Goal: Task Accomplishment & Management: Use online tool/utility

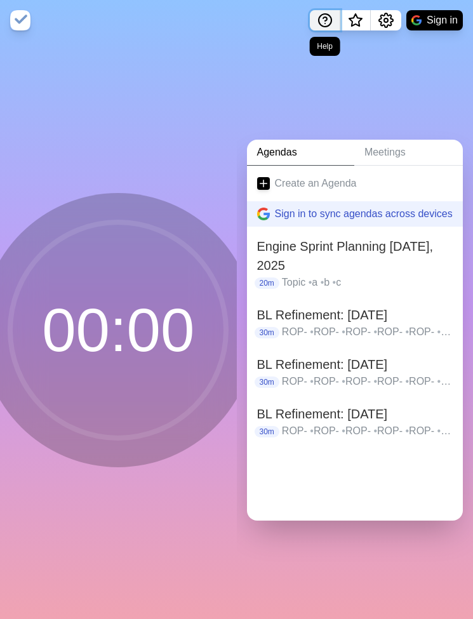
click at [327, 27] on icon "Help" at bounding box center [324, 20] width 15 height 15
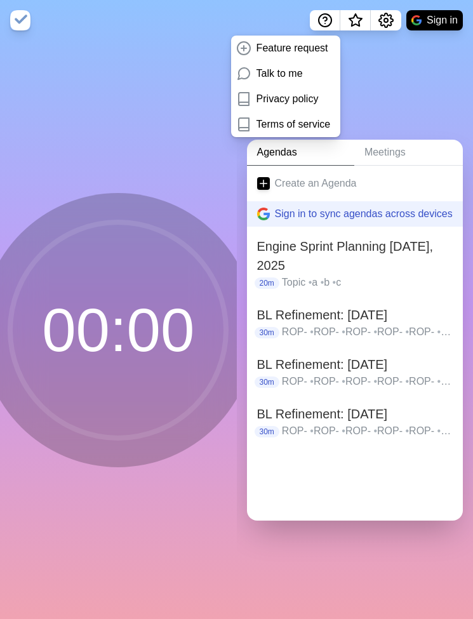
click at [372, 90] on div "Agendas Meetings Create an Agenda Sign in to sync agendas across devices Engine…" at bounding box center [355, 330] width 237 height 578
click at [442, 27] on button "Sign in" at bounding box center [434, 20] width 56 height 20
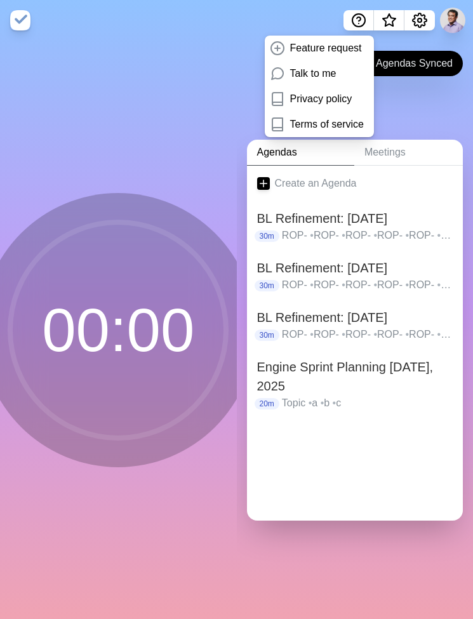
click at [400, 102] on div "Agendas Meetings Create an Agenda BL Refinement: [DATE] 30m ROP- • ROP- • ROP- …" at bounding box center [355, 330] width 237 height 578
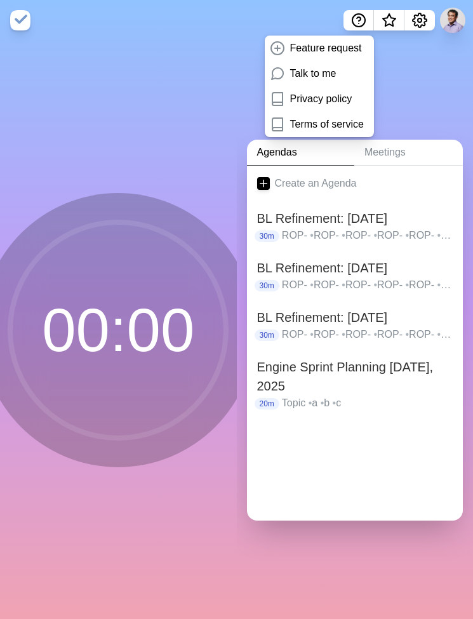
click at [173, 66] on div "00 : 00" at bounding box center [118, 330] width 237 height 578
click at [388, 20] on span "What’s new" at bounding box center [389, 21] width 6 height 6
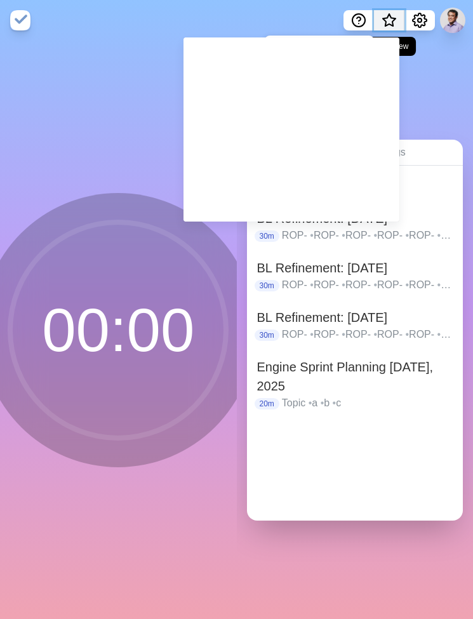
click at [377, 20] on button "What’s new" at bounding box center [389, 20] width 30 height 20
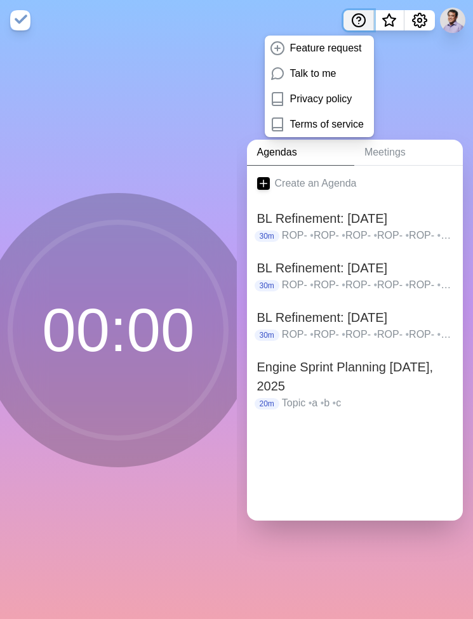
click at [357, 23] on icon "Help" at bounding box center [358, 20] width 15 height 15
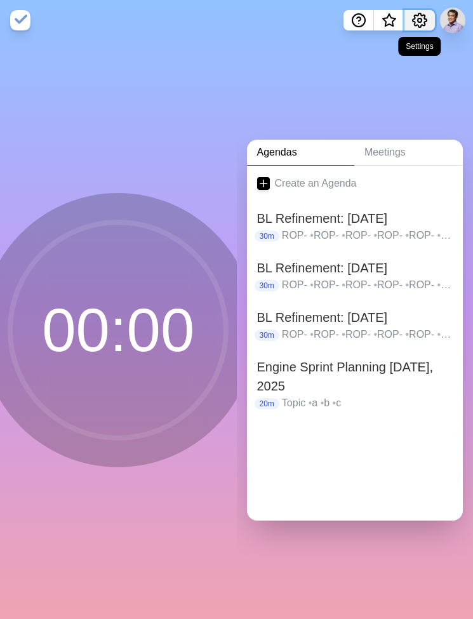
click at [416, 22] on icon "Settings" at bounding box center [419, 20] width 15 height 15
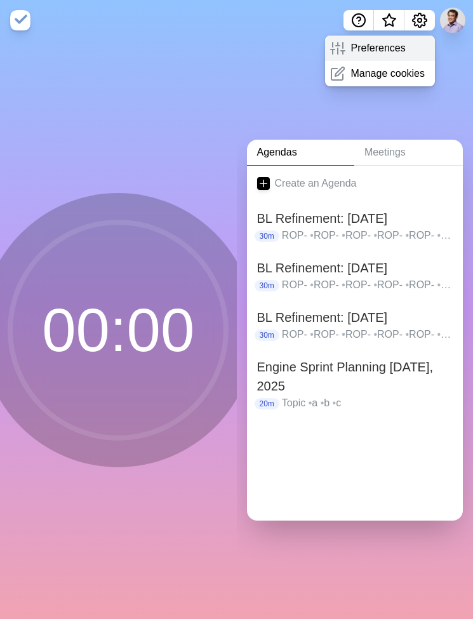
click at [394, 48] on p "Preferences" at bounding box center [377, 48] width 55 height 15
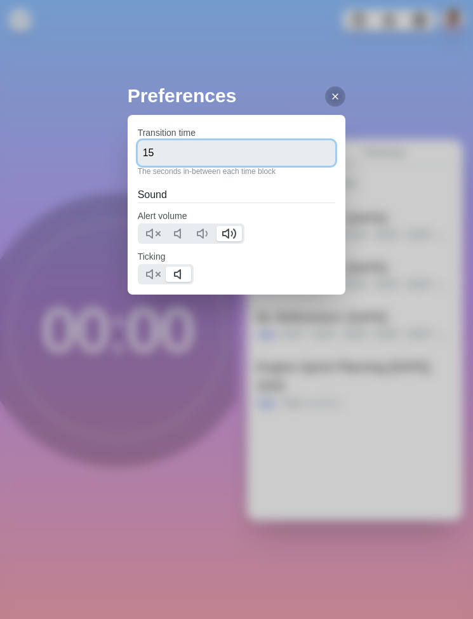
drag, startPoint x: 270, startPoint y: 148, endPoint x: 84, endPoint y: 155, distance: 186.7
click at [84, 155] on div "Preferences Transition time 15 The seconds in-between each time block Sound Ale…" at bounding box center [236, 309] width 473 height 619
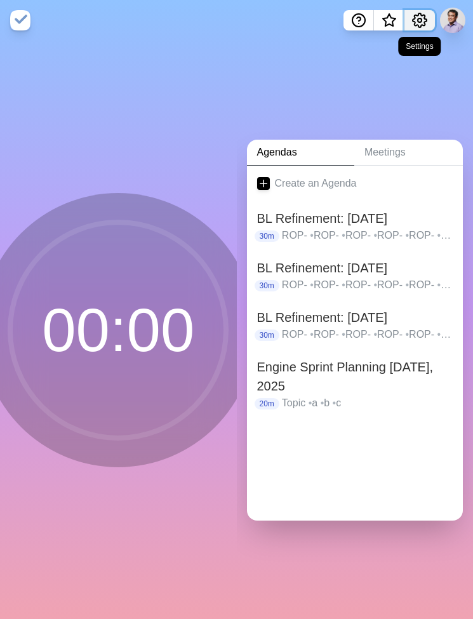
click at [418, 16] on icon "Settings" at bounding box center [420, 20] width 14 height 14
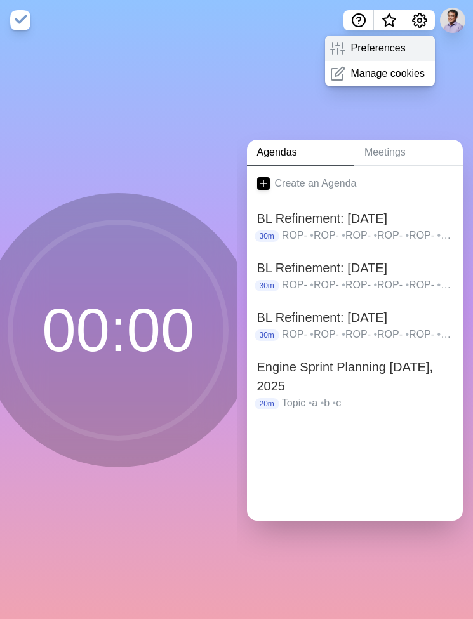
click at [352, 48] on p "Preferences" at bounding box center [377, 48] width 55 height 15
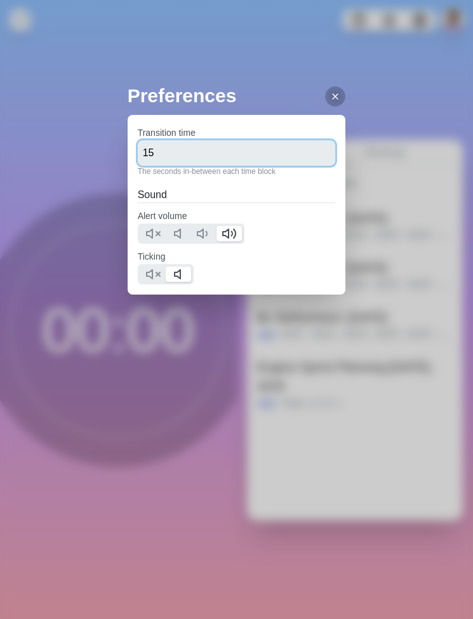
click at [161, 156] on input "15" at bounding box center [237, 152] width 198 height 25
click at [164, 159] on input "15" at bounding box center [237, 152] width 198 height 25
type input "1"
type input "30"
click at [326, 213] on div "Alert volume" at bounding box center [237, 226] width 198 height 36
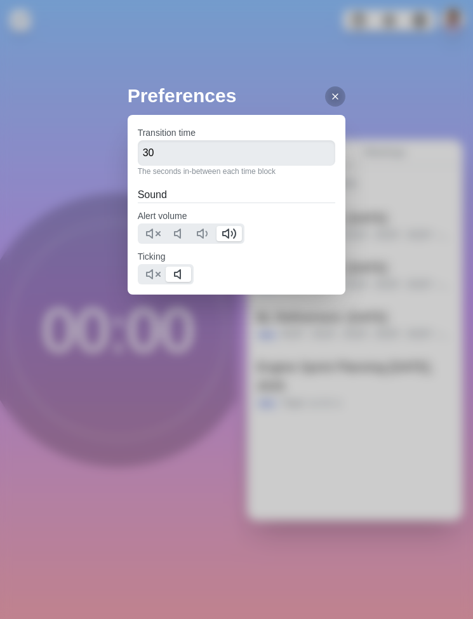
click at [411, 192] on div "Preferences Transition time 30 The seconds in-between each time block Sound Ale…" at bounding box center [236, 309] width 473 height 619
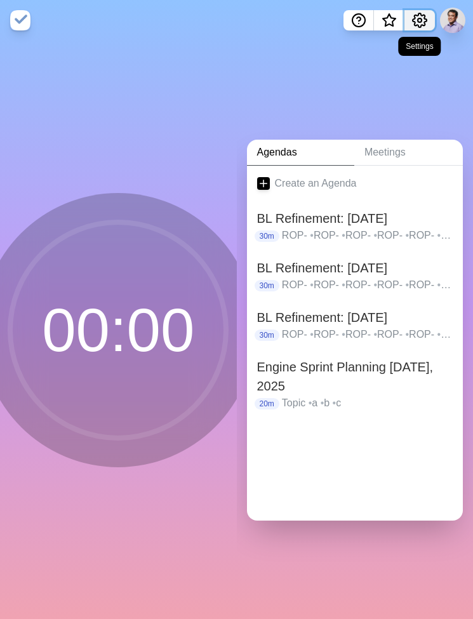
click at [416, 20] on icon "Settings" at bounding box center [419, 20] width 15 height 15
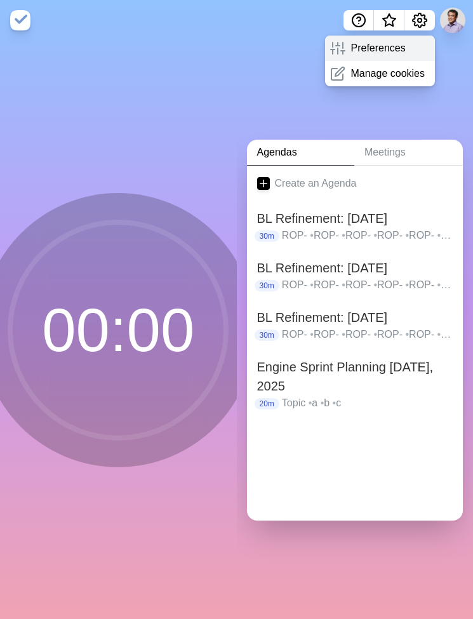
click at [404, 43] on p "Preferences" at bounding box center [377, 48] width 55 height 15
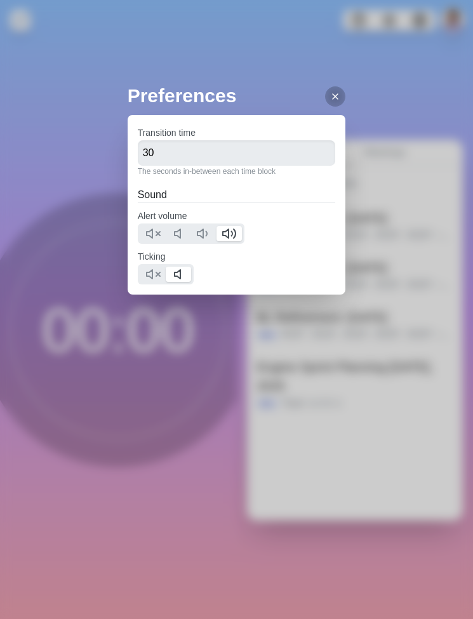
click at [381, 143] on div "Preferences Transition time 30 The seconds in-between each time block Sound Ale…" at bounding box center [236, 309] width 473 height 619
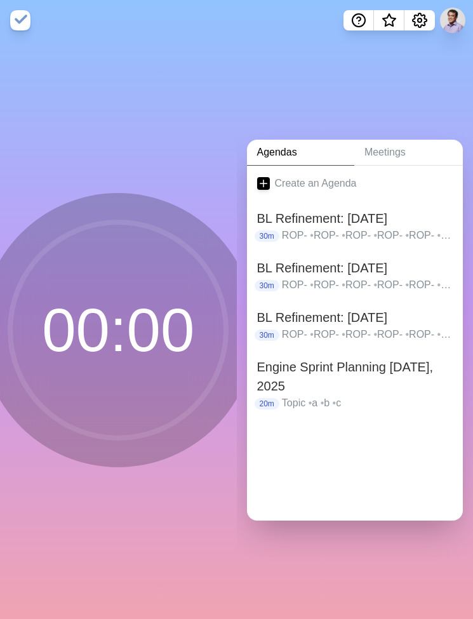
click at [79, 355] on circle at bounding box center [118, 330] width 216 height 216
click at [343, 329] on span "•" at bounding box center [343, 334] width 4 height 11
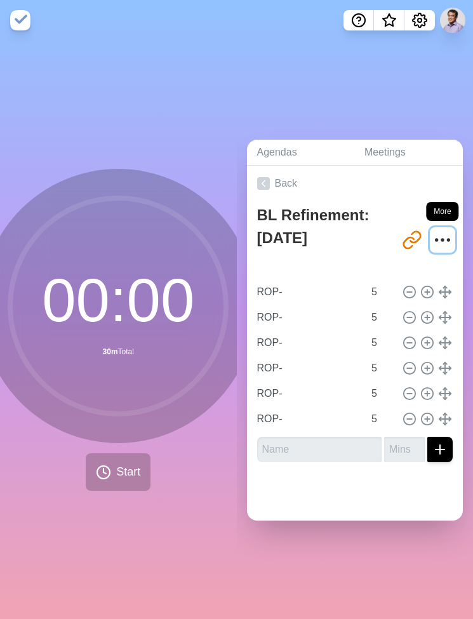
click at [432, 238] on icon "More" at bounding box center [442, 240] width 20 height 20
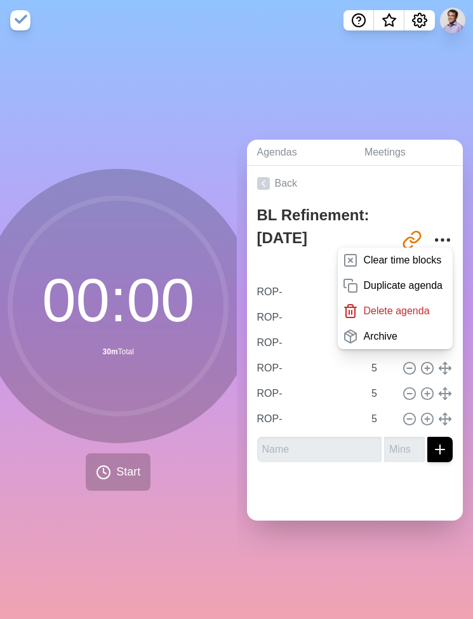
click at [338, 540] on div "Agendas Meetings Back BL Refinement: [DATE] [URL][DOMAIN_NAME] Clear time block…" at bounding box center [355, 330] width 237 height 578
click at [356, 70] on div "Agendas Meetings Back BL Refinement: [DATE] [URL][DOMAIN_NAME] Clear time block…" at bounding box center [355, 330] width 237 height 578
click at [18, 25] on img at bounding box center [20, 20] width 20 height 20
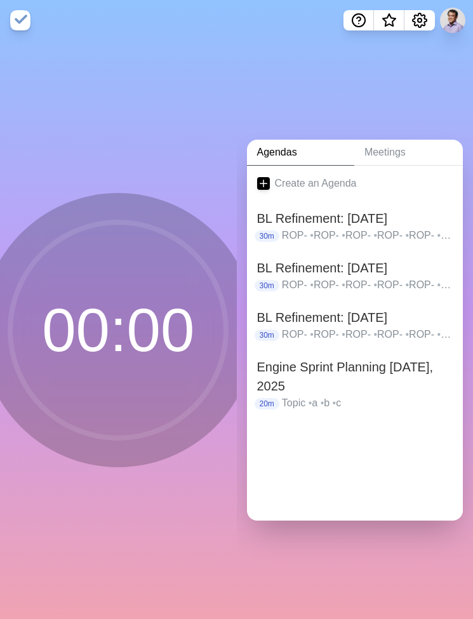
click at [308, 58] on div "Agendas Meetings Create an Agenda BL Refinement: [DATE] 30m ROP- • ROP- • ROP- …" at bounding box center [355, 330] width 237 height 578
